Goal: Information Seeking & Learning: Learn about a topic

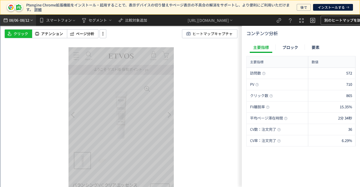
click at [21, 20] on span "08/12" at bounding box center [25, 20] width 10 height 11
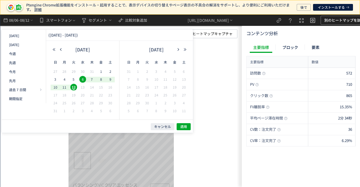
click at [266, 17] on div "[URL][DOMAIN_NAME]" at bounding box center [210, 20] width 112 height 11
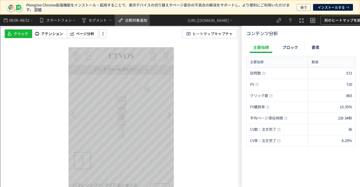
click at [141, 22] on span "比較対象追加" at bounding box center [136, 19] width 22 height 5
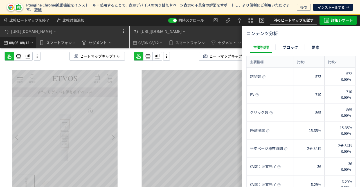
click at [31, 40] on icon "heatmap-top-bar" at bounding box center [32, 42] width 4 height 4
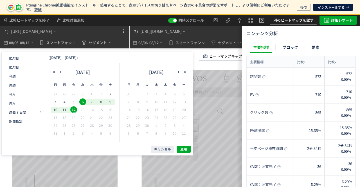
click at [101, 32] on div "1） [URL][DOMAIN_NAME]" at bounding box center [56, 31] width 112 height 11
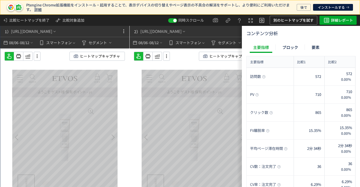
click at [33, 61] on div "スクロール開始位置:687px スクロール到達率 78% スクロール到達率 75% スクロール到達率 72% スクロール到達率 70% スクロール到達率 69…" at bounding box center [64, 128] width 129 height 161
click at [35, 58] on icon at bounding box center [37, 56] width 7 height 6
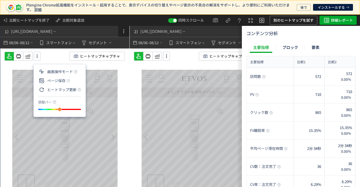
click at [121, 36] on button at bounding box center [123, 31] width 11 height 11
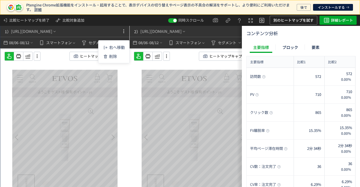
click at [54, 58] on div "ヒートマップキャプチャ" at bounding box center [68, 56] width 129 height 9
click at [39, 56] on icon at bounding box center [37, 56] width 7 height 6
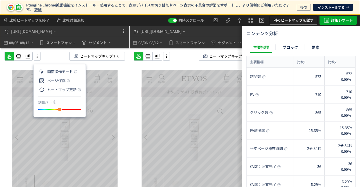
click at [55, 55] on div "ヒートマップキャプチャ" at bounding box center [68, 56] width 129 height 9
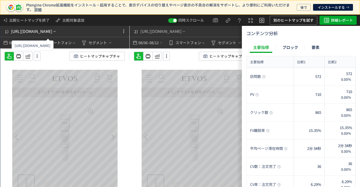
click at [57, 35] on div "1） [URL][DOMAIN_NAME]" at bounding box center [30, 31] width 54 height 11
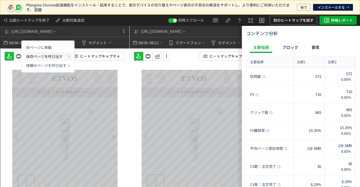
click at [48, 55] on p "保存ページを呼び出す" at bounding box center [46, 56] width 40 height 9
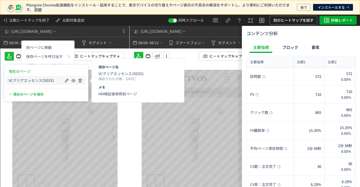
click at [53, 84] on div "VCクリアエッセンス250331" at bounding box center [45, 80] width 79 height 9
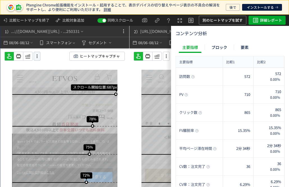
click at [35, 57] on icon at bounding box center [37, 56] width 7 height 6
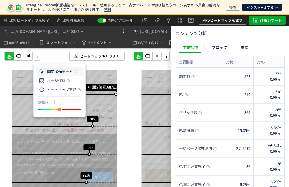
click at [51, 76] on li "画面操作モード" at bounding box center [59, 80] width 47 height 9
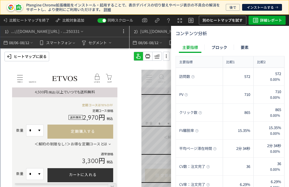
click at [21, 55] on p "ヒートマップに戻る" at bounding box center [30, 56] width 33 height 9
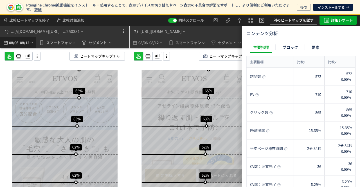
click at [21, 42] on span "08/12" at bounding box center [25, 42] width 10 height 11
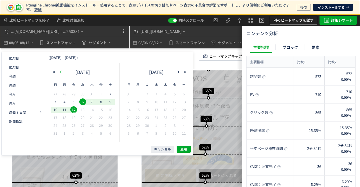
click at [60, 71] on icon "button" at bounding box center [60, 71] width 3 height 3
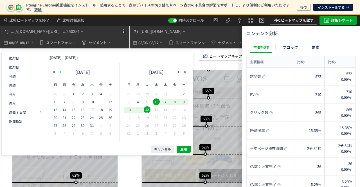
click at [60, 71] on icon "button" at bounding box center [60, 71] width 3 height 3
click at [60, 66] on div "[DATE] 日 月 火 [PERSON_NAME] 金 土 30 31 1 2 3 4 5 6 7 8 9 10 11 12 13 14 15 16 17 …" at bounding box center [82, 102] width 73 height 79
click at [59, 73] on icon "button" at bounding box center [60, 71] width 3 height 3
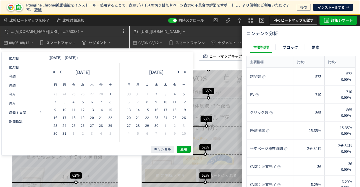
click at [63, 101] on span "3" at bounding box center [64, 101] width 7 height 7
click at [174, 93] on span "4" at bounding box center [174, 94] width 7 height 7
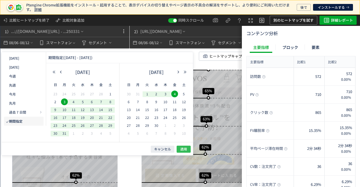
click at [189, 150] on button "適用" at bounding box center [184, 149] width 14 height 7
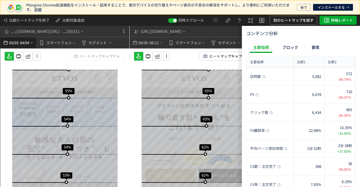
click at [19, 42] on span "-" at bounding box center [19, 42] width 1 height 11
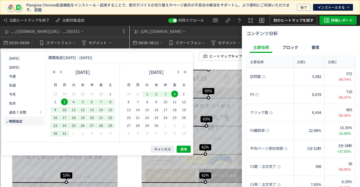
click at [164, 93] on span "3" at bounding box center [165, 94] width 7 height 7
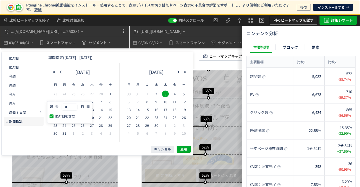
click at [65, 99] on span "3" at bounding box center [64, 101] width 7 height 7
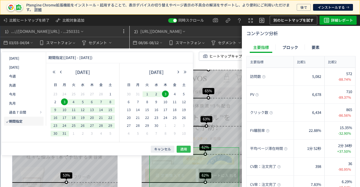
click at [185, 149] on span "適用" at bounding box center [183, 149] width 7 height 5
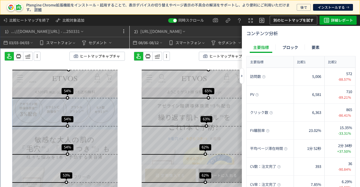
click at [243, 77] on div at bounding box center [242, 76] width 4 height 16
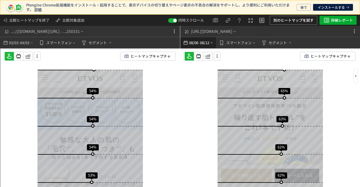
click at [202, 42] on span "08/12" at bounding box center [205, 42] width 10 height 11
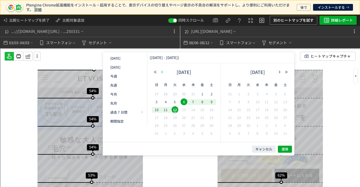
click at [161, 72] on icon "button" at bounding box center [161, 71] width 3 height 3
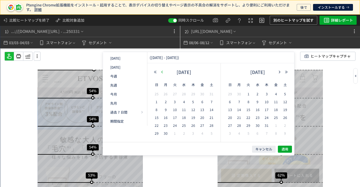
click at [161, 72] on icon "button" at bounding box center [161, 71] width 3 height 3
click at [203, 93] on span "4" at bounding box center [202, 94] width 7 height 7
click at [239, 105] on span "5" at bounding box center [239, 101] width 7 height 7
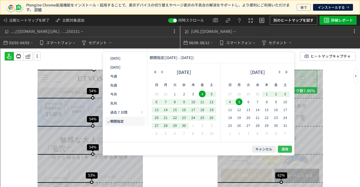
click at [292, 149] on button "適用" at bounding box center [285, 149] width 14 height 7
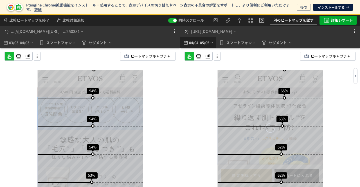
drag, startPoint x: 200, startPoint y: 48, endPoint x: 202, endPoint y: 43, distance: 4.8
click at [200, 47] on span "05/05" at bounding box center [205, 42] width 10 height 11
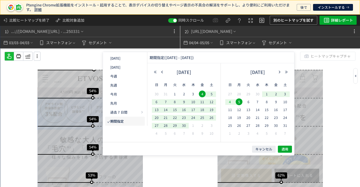
click at [230, 100] on span "4" at bounding box center [230, 101] width 7 height 7
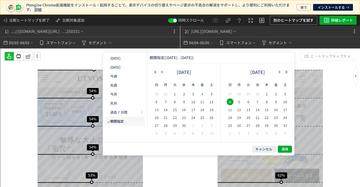
click at [203, 91] on span "4" at bounding box center [202, 94] width 7 height 7
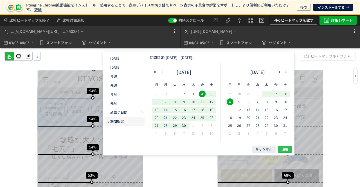
click at [282, 146] on button "適用" at bounding box center [285, 149] width 14 height 7
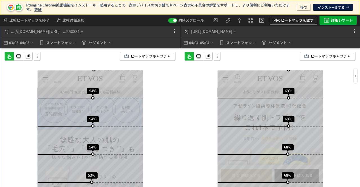
click at [283, 148] on div at bounding box center [269, 128] width 105 height 117
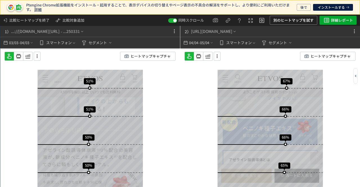
scroll to position [674, 0]
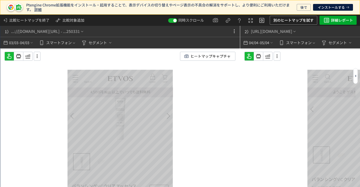
click at [357, 76] on icon at bounding box center [355, 76] width 3 height 3
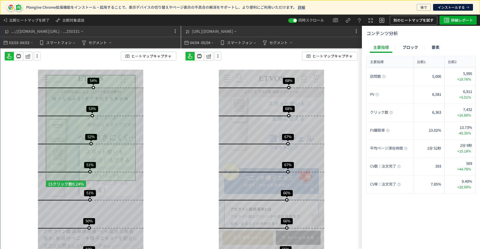
scroll to position [593, 0]
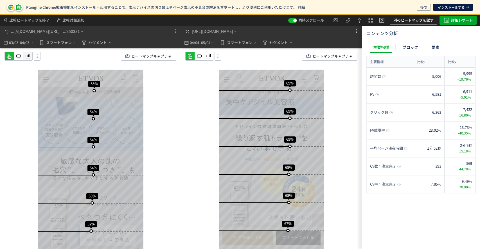
click at [26, 57] on icon at bounding box center [27, 56] width 7 height 7
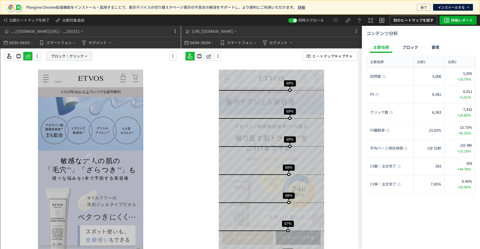
click at [56, 54] on span "ブロック：" at bounding box center [60, 56] width 18 height 8
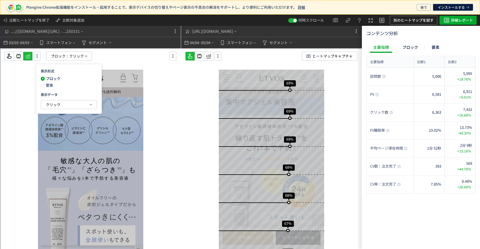
click at [17, 78] on div at bounding box center [90, 128] width 181 height 161
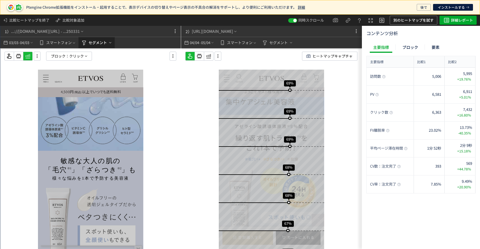
click at [104, 46] on span "セグメント" at bounding box center [98, 42] width 18 height 9
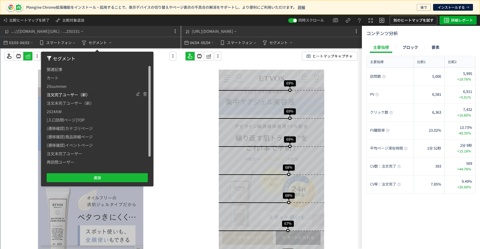
click at [80, 94] on span "注文完了ユーザー（新）" at bounding box center [68, 95] width 43 height 8
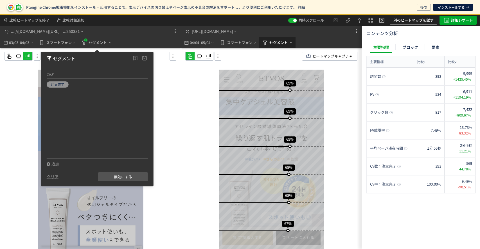
click at [287, 41] on span "セグメント" at bounding box center [278, 42] width 18 height 9
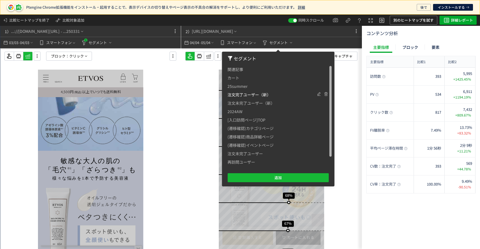
click at [243, 95] on span "注文完了ユーザー（新）" at bounding box center [248, 95] width 43 height 8
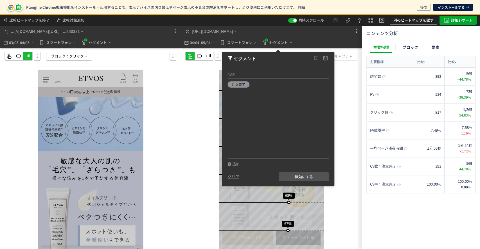
click at [187, 92] on div "スクロール開始位置:673px スクロール到達率 87% スクロール到達率 82% スクロール到達率 80% スクロール到達率 78% スクロール到達率 77…" at bounding box center [271, 128] width 181 height 161
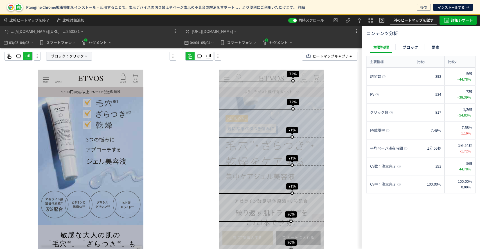
click at [66, 53] on span "ブロック：" at bounding box center [60, 56] width 18 height 8
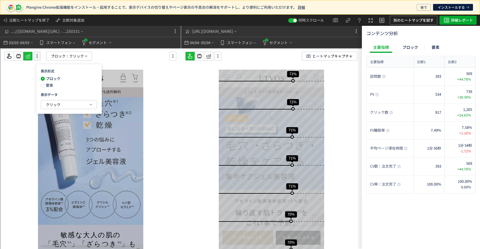
click at [36, 57] on icon at bounding box center [37, 56] width 7 height 6
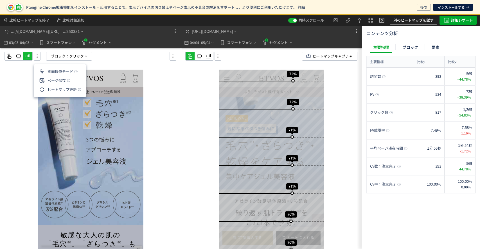
click at [8, 73] on div at bounding box center [90, 128] width 181 height 161
click at [11, 56] on icon at bounding box center [9, 56] width 7 height 7
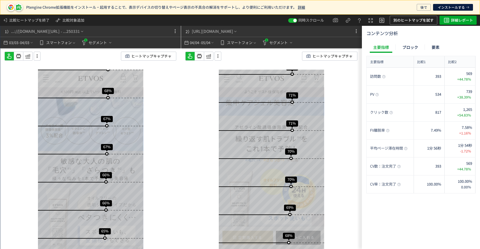
scroll to position [513, 0]
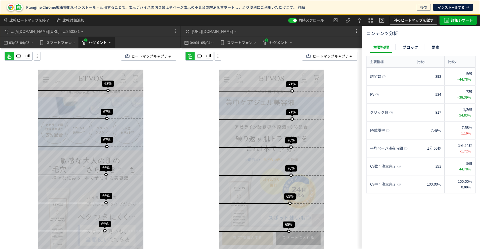
click at [91, 43] on span "セグメント" at bounding box center [98, 42] width 18 height 9
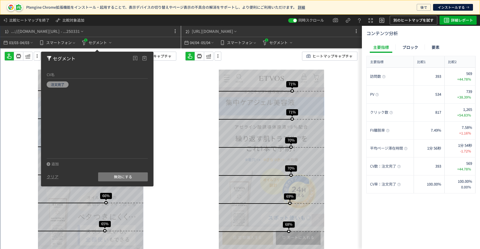
click at [125, 175] on span "無効にする" at bounding box center [123, 177] width 18 height 9
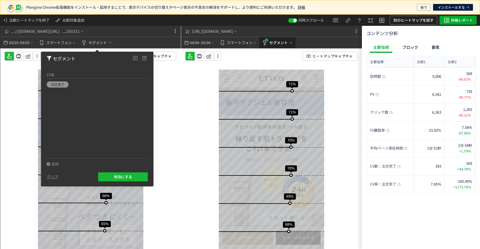
click at [276, 40] on span "セグメント" at bounding box center [278, 42] width 18 height 9
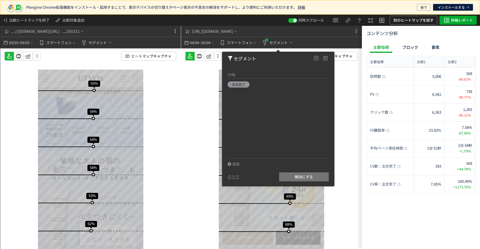
click at [316, 180] on button "無効にする" at bounding box center [304, 177] width 50 height 9
click at [200, 150] on div "スクロール開始位置:675px スクロール到達率 87% スクロール到達率 82% スクロール到達率 80% スクロール到達率 78% スクロール到達率 77…" at bounding box center [271, 128] width 181 height 161
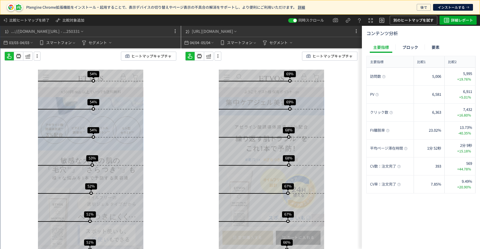
scroll to position [551, 0]
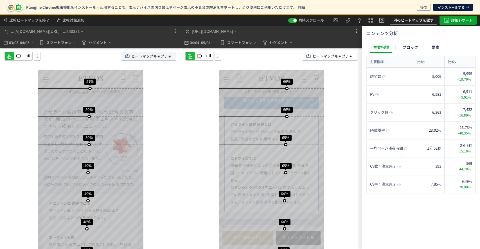
click at [139, 57] on span "ヒートマップキャプチャ" at bounding box center [151, 56] width 40 height 8
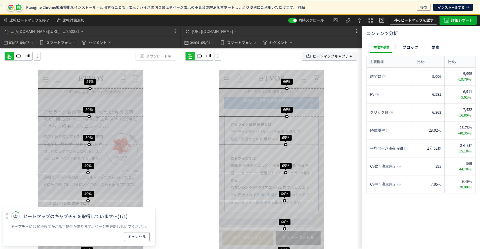
click at [335, 58] on span "ヒートマップキャプチャ" at bounding box center [332, 56] width 40 height 8
click at [360, 42] on div "主要指標 ブロック 要素" at bounding box center [420, 48] width 109 height 12
